Goal: Register for event/course

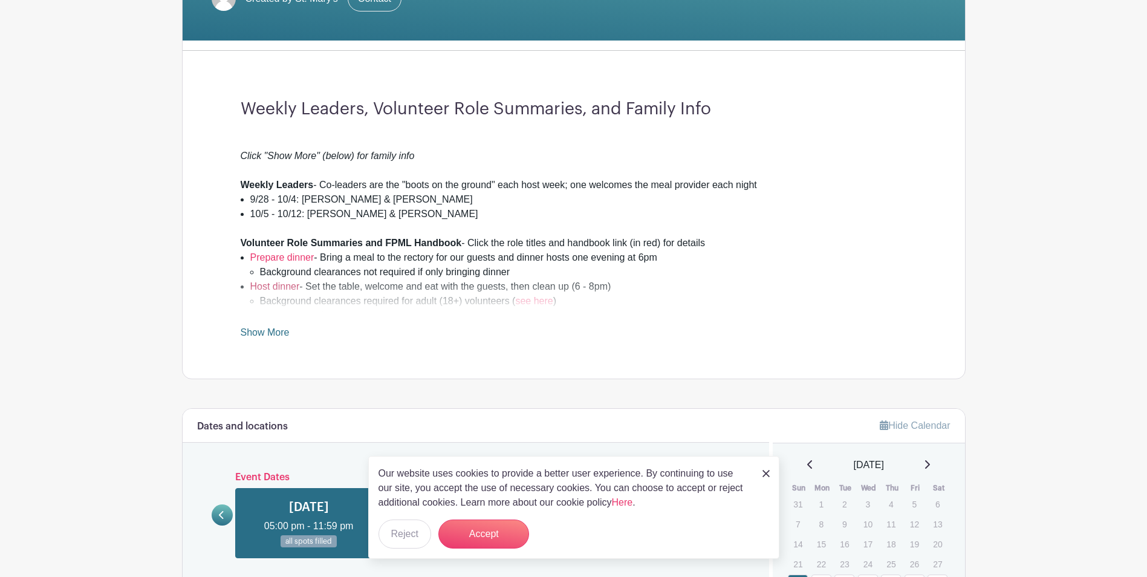
click at [285, 282] on link "Host dinner" at bounding box center [275, 286] width 50 height 10
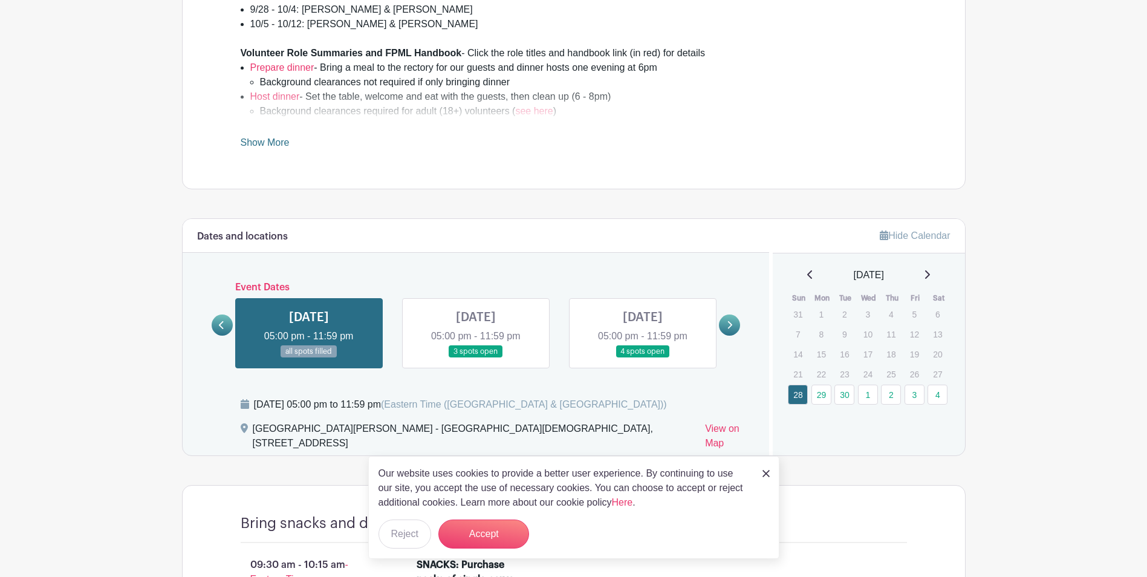
scroll to position [484, 0]
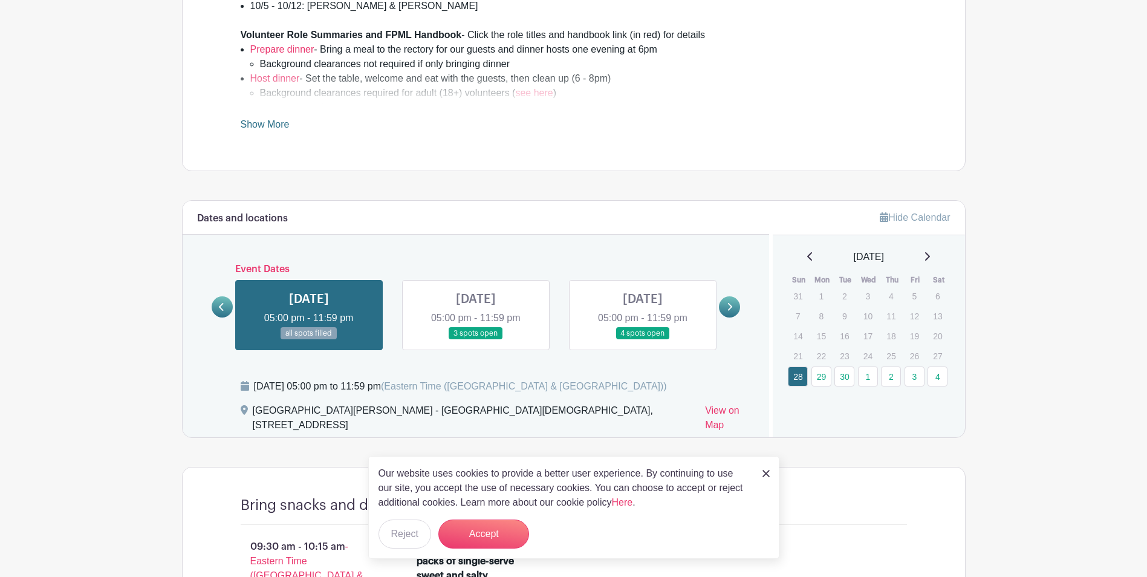
click at [643, 340] on link at bounding box center [643, 340] width 0 height 0
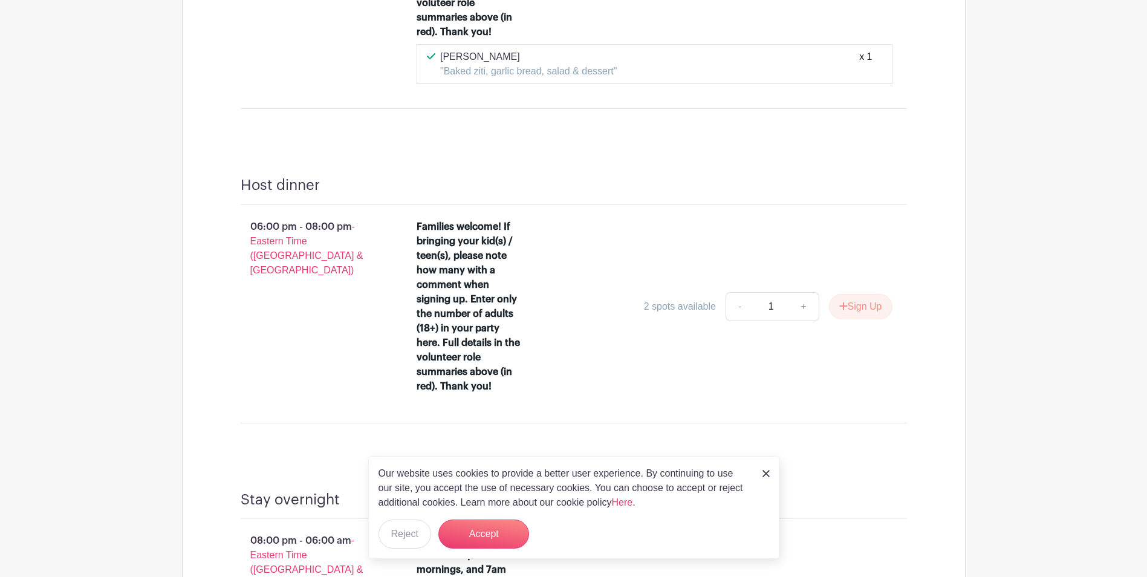
scroll to position [1209, 0]
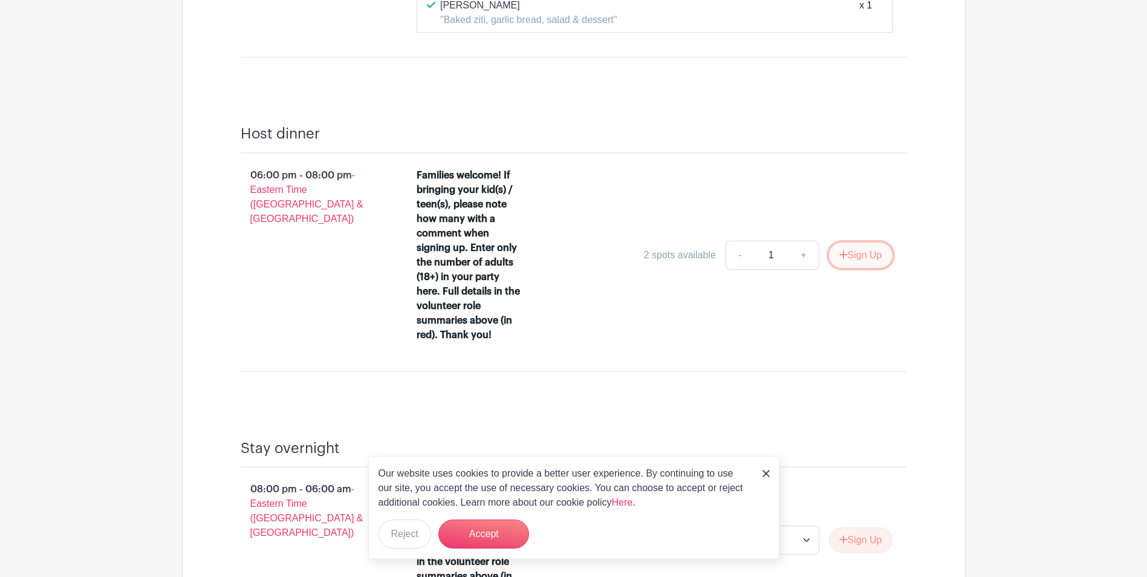
click at [849, 242] on button "Sign Up" at bounding box center [860, 254] width 63 height 25
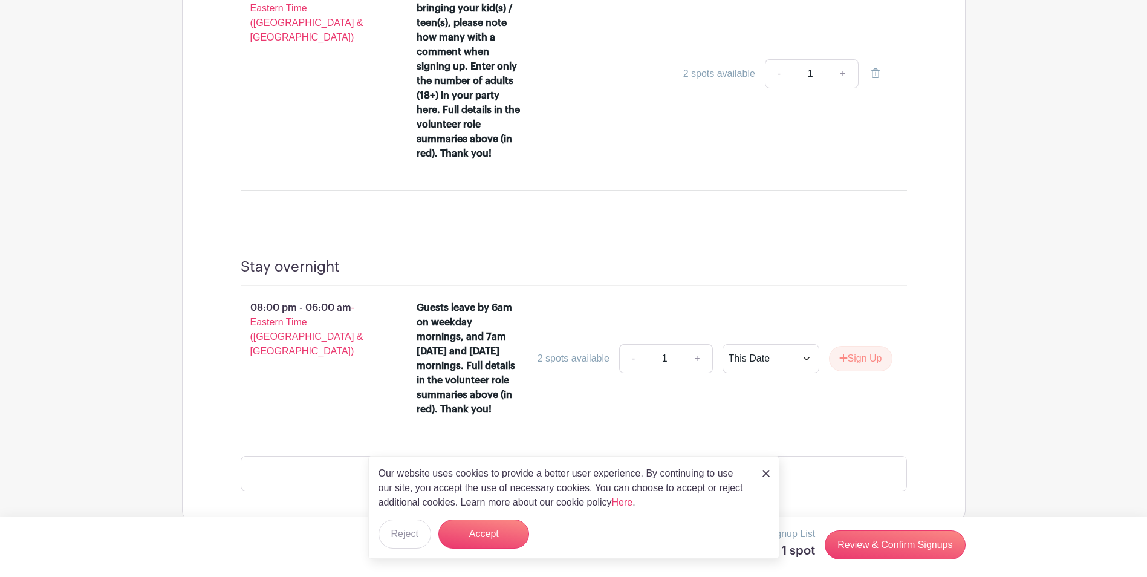
scroll to position [1360, 0]
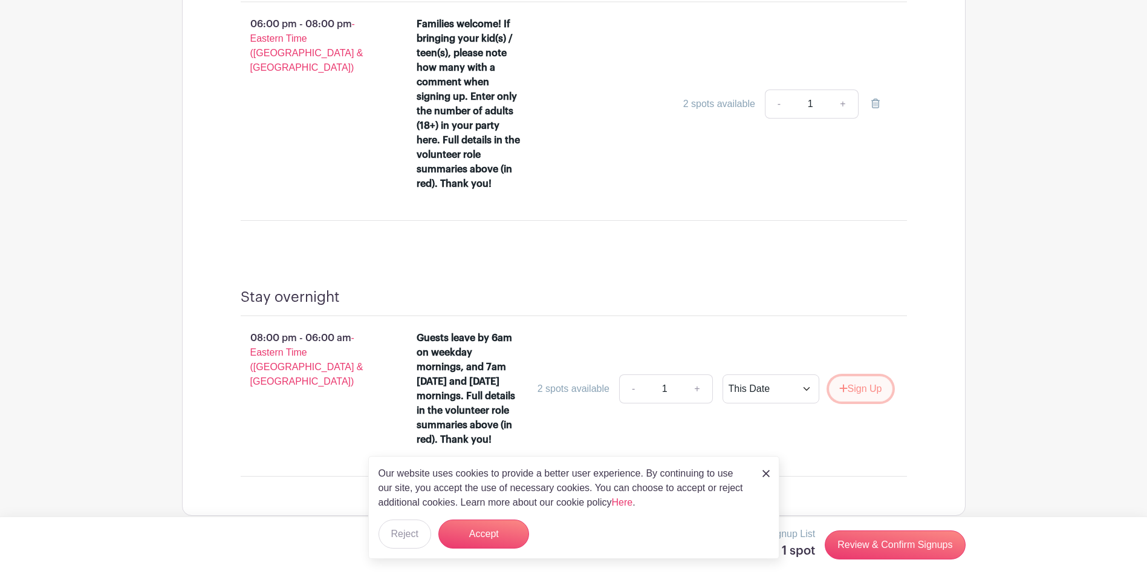
click at [866, 376] on button "Sign Up" at bounding box center [860, 388] width 63 height 25
click at [484, 527] on button "Accept" at bounding box center [483, 533] width 91 height 29
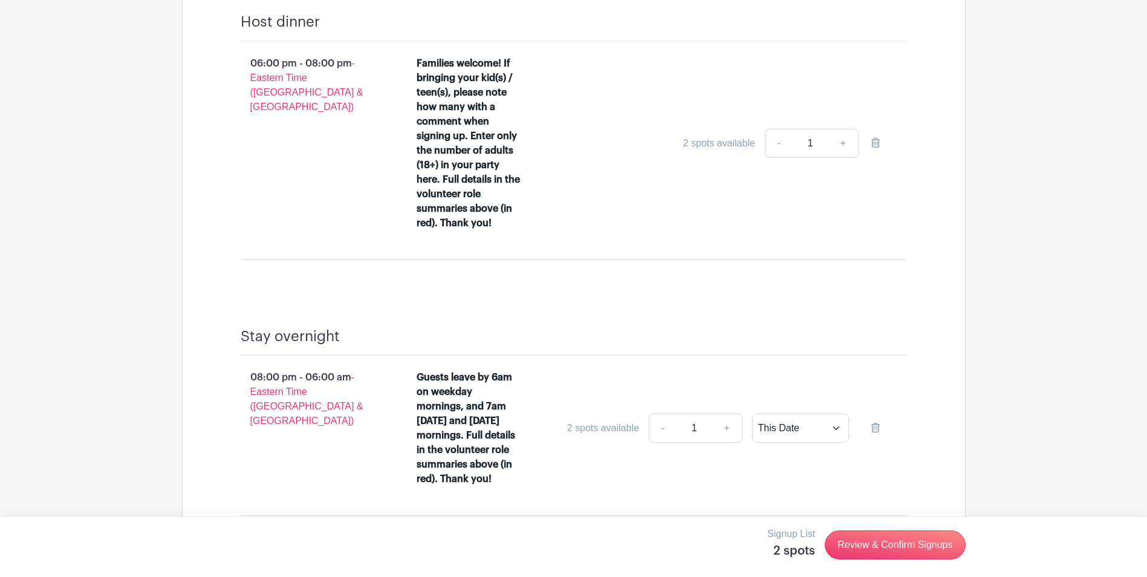
scroll to position [1300, 0]
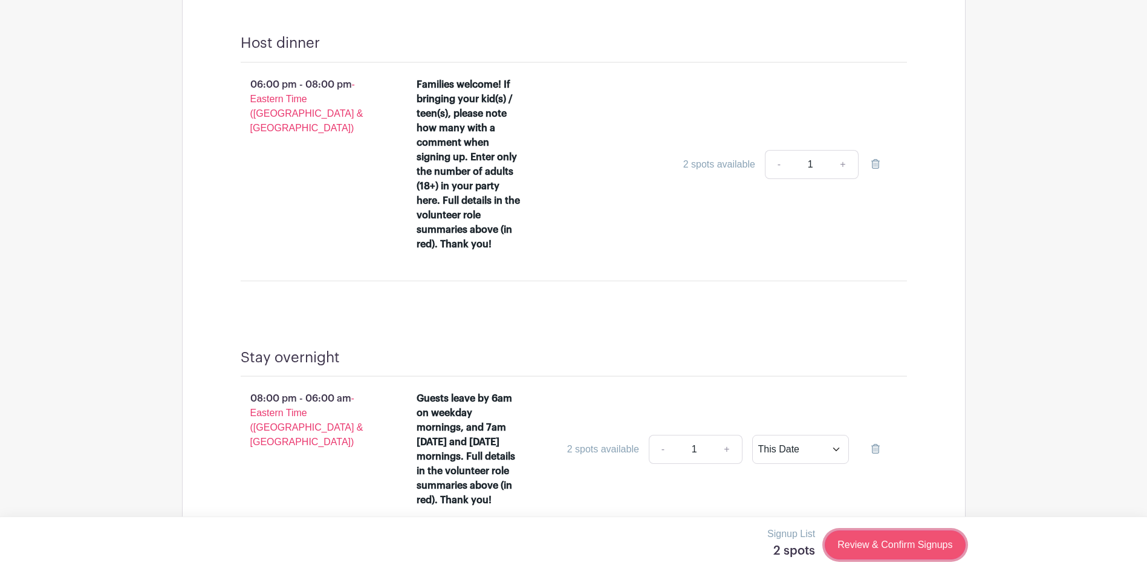
click at [887, 542] on link "Review & Confirm Signups" at bounding box center [895, 544] width 140 height 29
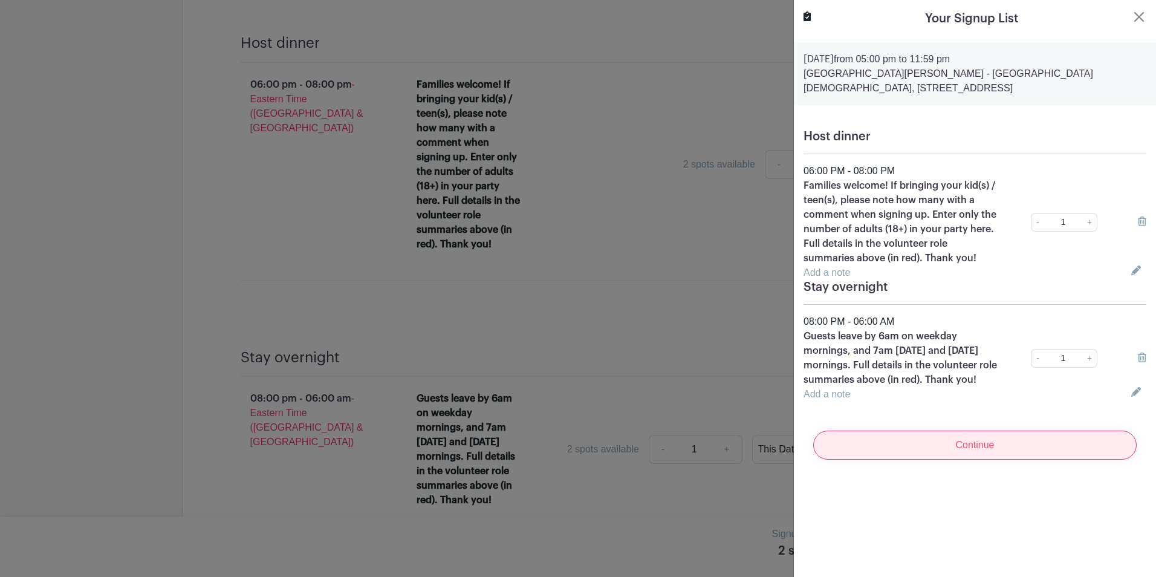
click at [979, 458] on input "Continue" at bounding box center [974, 444] width 323 height 29
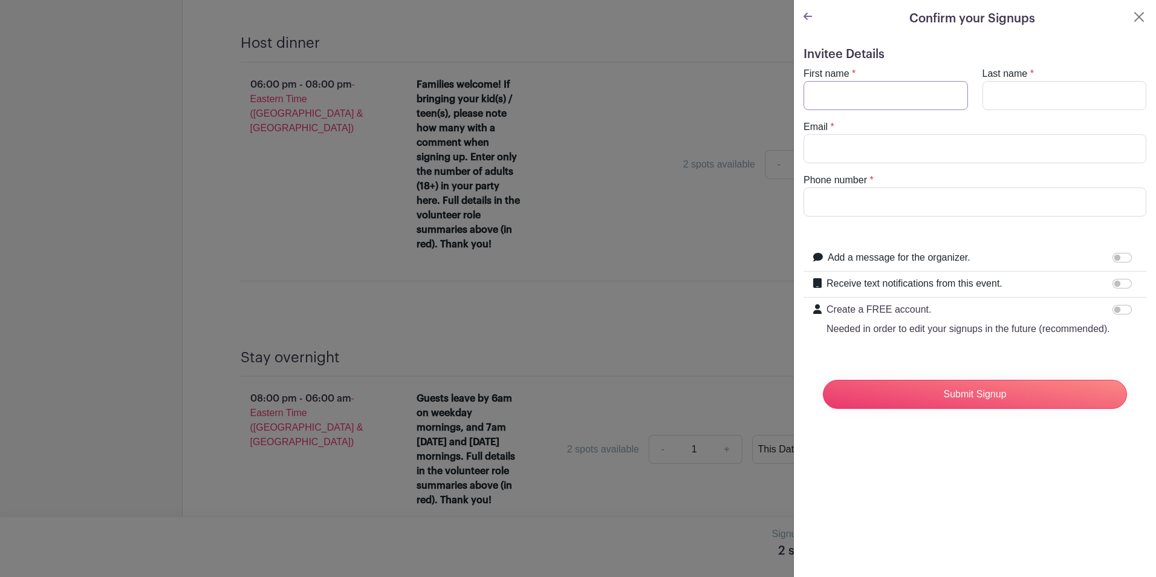
click at [819, 101] on input "First name" at bounding box center [886, 95] width 164 height 29
type input "MICHAEL"
type input "DANTONIO"
type input "mdaphd@comcast.net"
type input "6107314084"
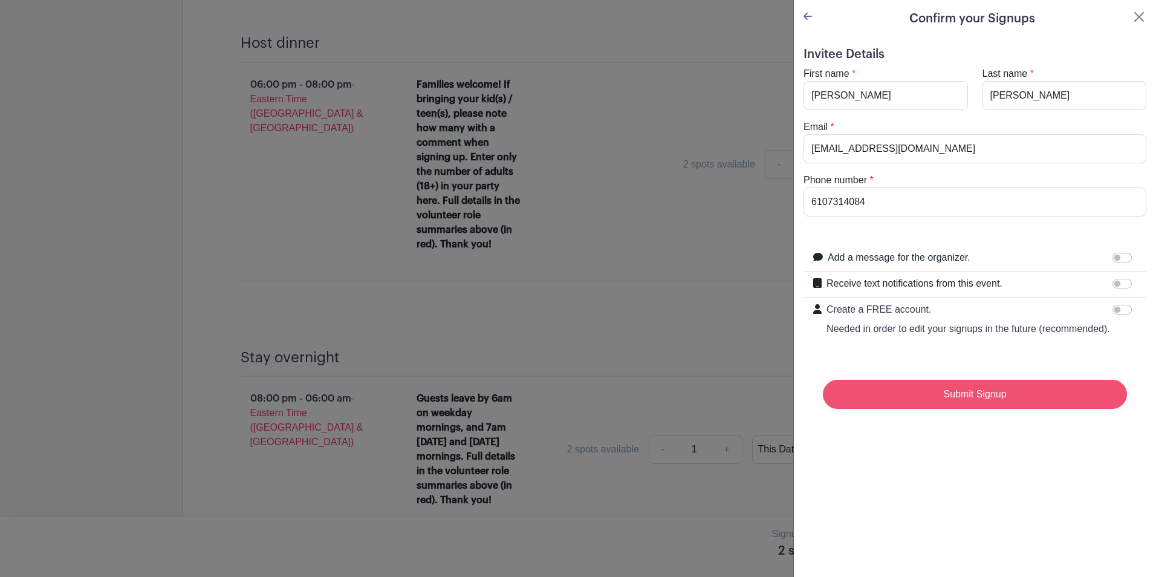
click at [972, 406] on input "Submit Signup" at bounding box center [975, 394] width 304 height 29
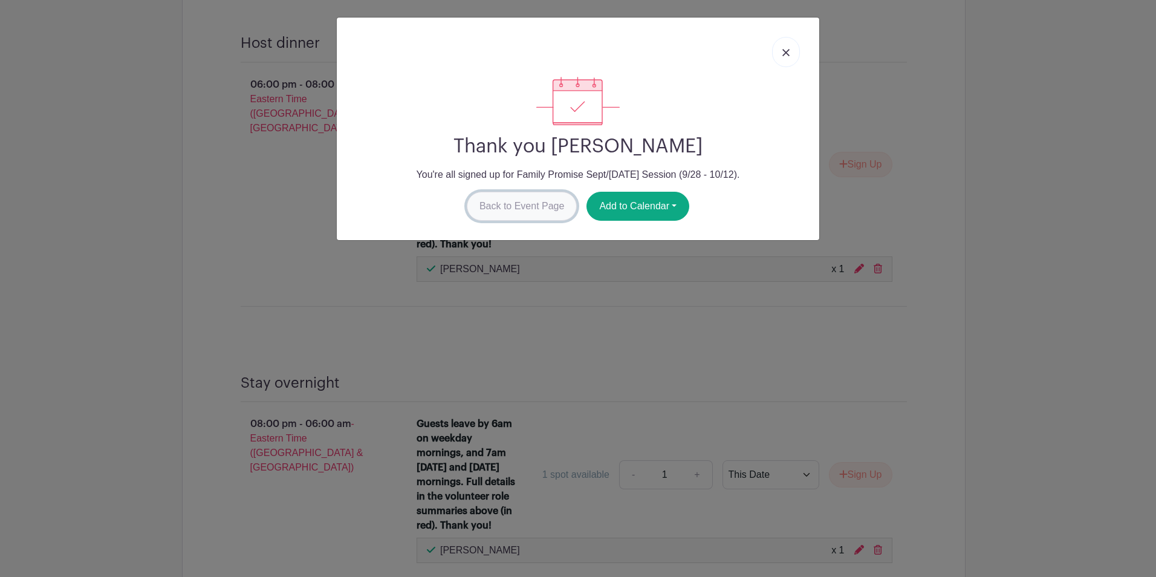
click at [531, 203] on link "Back to Event Page" at bounding box center [522, 206] width 111 height 29
